Goal: Information Seeking & Learning: Check status

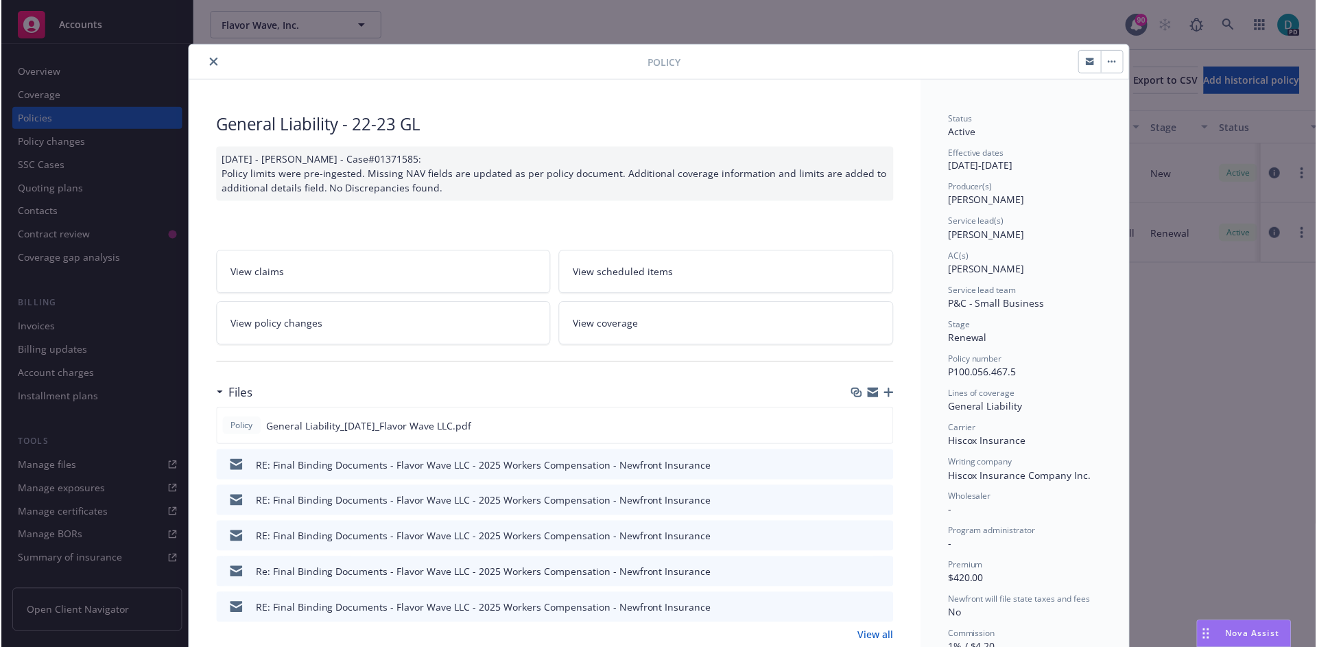
scroll to position [41, 0]
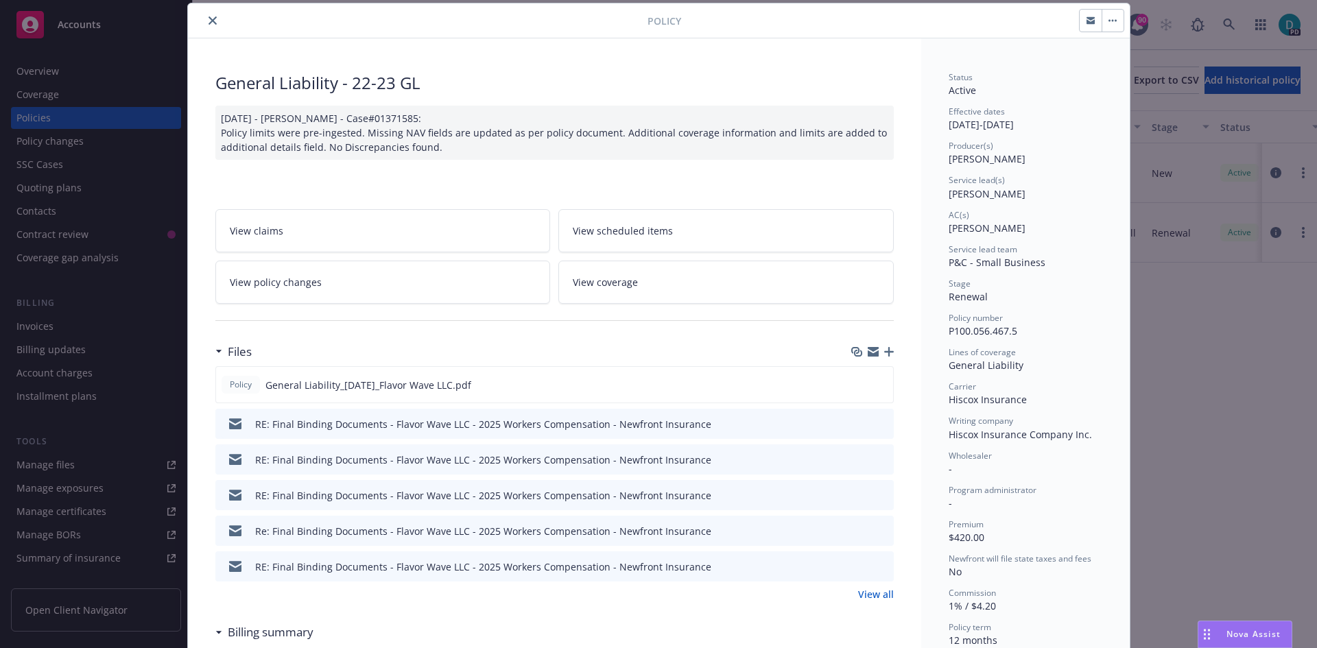
click at [208, 21] on icon "close" at bounding box center [212, 20] width 8 height 8
